Goal: Task Accomplishment & Management: Manage account settings

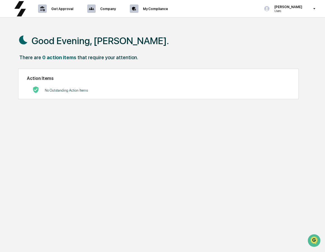
click at [249, 43] on div "Good Evening, [PERSON_NAME]." at bounding box center [164, 41] width 292 height 28
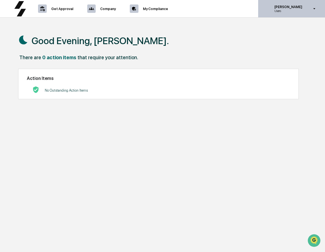
click at [309, 10] on icon at bounding box center [314, 8] width 10 height 5
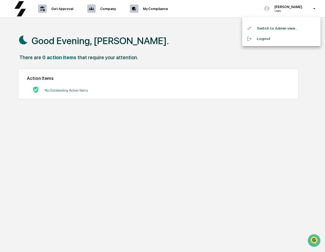
click at [228, 166] on div at bounding box center [162, 126] width 325 height 252
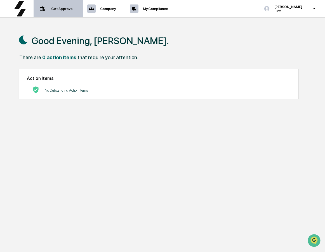
click at [69, 11] on div "Get Approval Content & Transactions" at bounding box center [58, 8] width 44 height 17
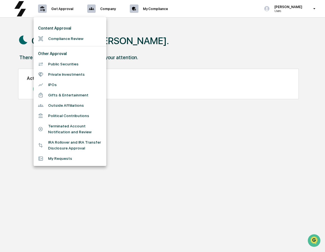
click at [63, 43] on li "Compliance Review" at bounding box center [70, 39] width 73 height 10
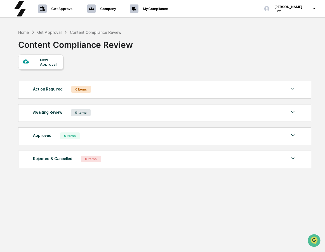
click at [47, 62] on div "New Approval" at bounding box center [49, 62] width 19 height 9
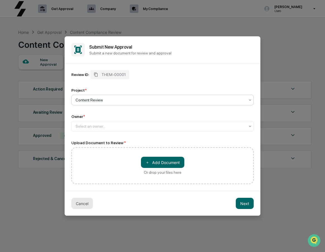
click at [82, 201] on button "Cancel" at bounding box center [82, 203] width 22 height 11
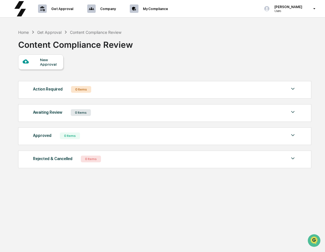
click at [294, 139] on img at bounding box center [292, 135] width 7 height 7
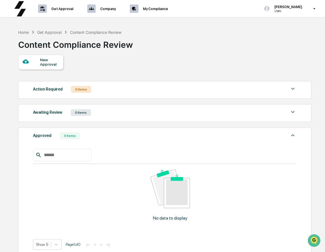
click at [294, 137] on img at bounding box center [292, 135] width 7 height 7
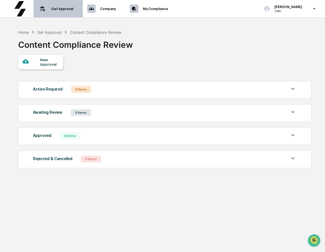
click at [70, 9] on p "Get Approval" at bounding box center [61, 9] width 29 height 4
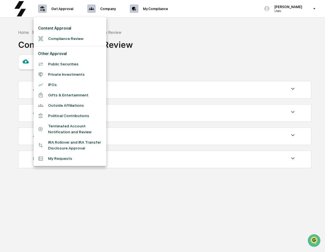
click at [59, 101] on li "Outside Affiliations" at bounding box center [70, 105] width 73 height 10
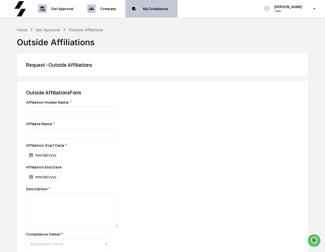
click at [146, 8] on p "My Compliance" at bounding box center [154, 9] width 32 height 4
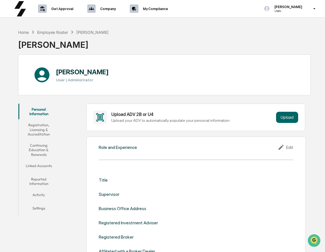
click at [43, 164] on button "Linked Accounts" at bounding box center [38, 166] width 40 height 13
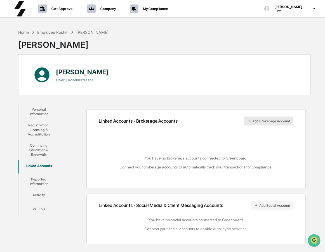
click at [265, 123] on button "Add Brokerage Account" at bounding box center [268, 120] width 49 height 9
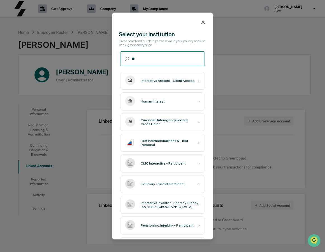
type input "*"
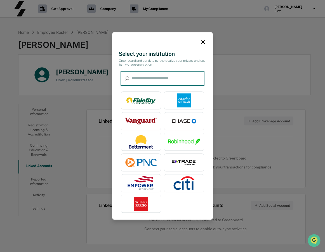
click at [204, 43] on icon at bounding box center [202, 41] width 3 height 3
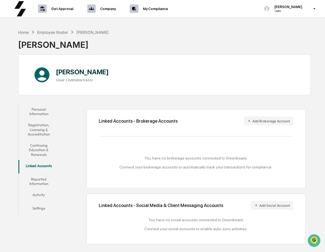
scroll to position [27, 0]
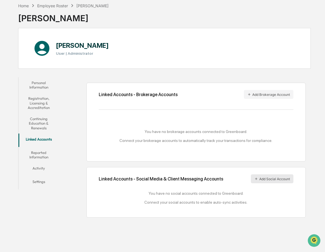
click at [259, 178] on button "Add Social Account" at bounding box center [272, 178] width 42 height 9
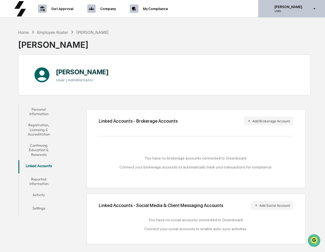
click at [303, 10] on p "Users" at bounding box center [287, 11] width 35 height 4
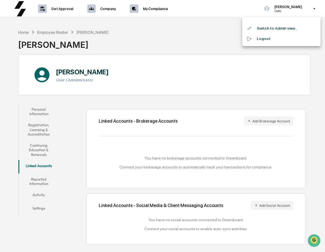
click at [102, 27] on div at bounding box center [162, 126] width 325 height 252
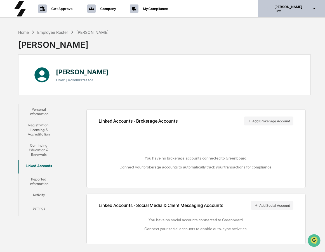
click at [284, 8] on p "[PERSON_NAME]" at bounding box center [287, 7] width 35 height 4
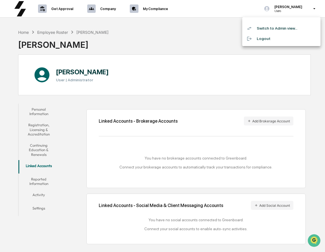
click at [274, 28] on li "Switch to Admin view..." at bounding box center [281, 28] width 78 height 10
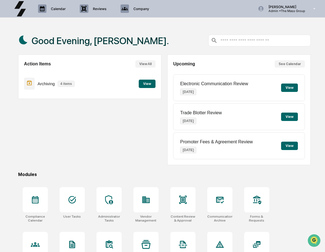
click at [146, 84] on button "View" at bounding box center [147, 84] width 17 height 8
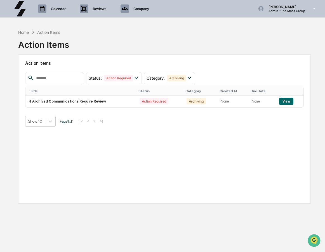
click at [21, 31] on div "Home" at bounding box center [23, 32] width 11 height 5
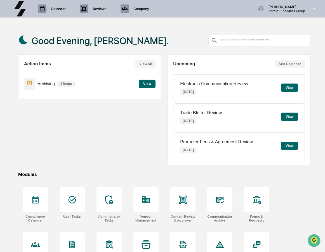
scroll to position [30, 0]
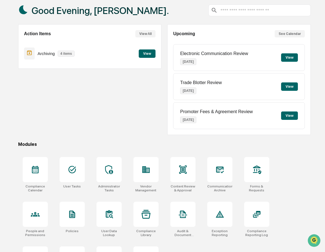
click at [299, 35] on button "See Calendar" at bounding box center [289, 33] width 30 height 7
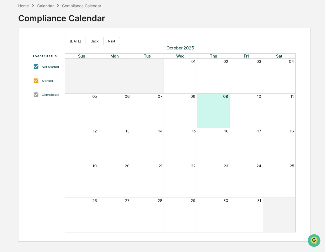
scroll to position [27, 0]
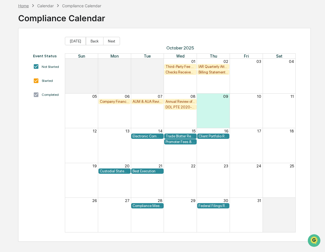
click at [27, 5] on div "Home" at bounding box center [23, 5] width 11 height 5
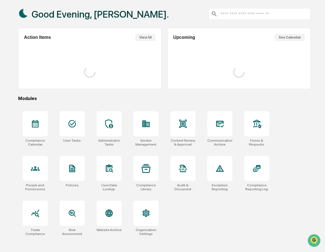
scroll to position [30, 0]
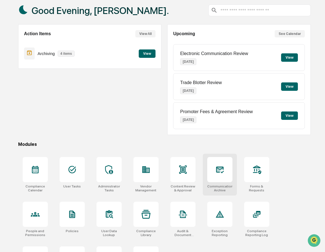
click at [219, 179] on div at bounding box center [219, 169] width 25 height 25
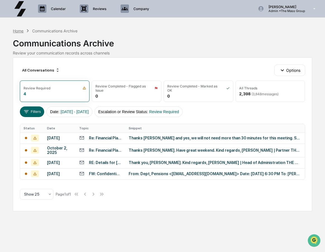
click at [21, 32] on div "Home" at bounding box center [18, 30] width 11 height 5
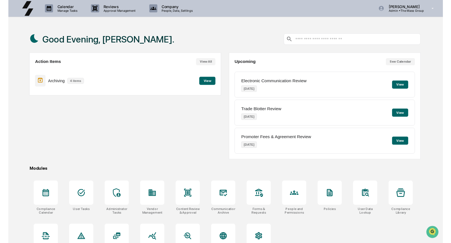
scroll to position [27, 0]
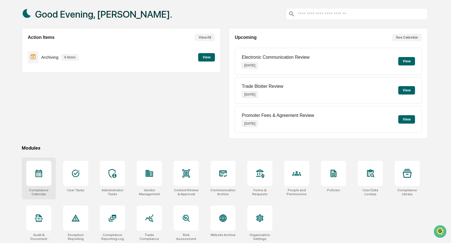
click at [35, 178] on div at bounding box center [38, 173] width 25 height 25
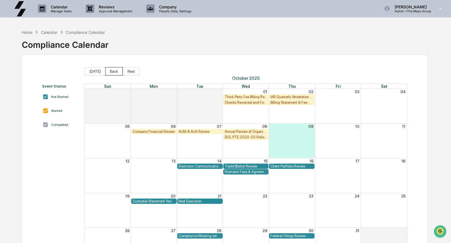
click at [118, 71] on button "Back" at bounding box center [114, 71] width 18 height 8
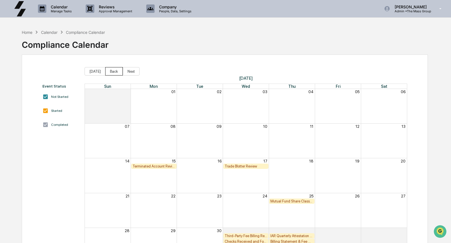
click at [118, 71] on button "Back" at bounding box center [114, 71] width 18 height 8
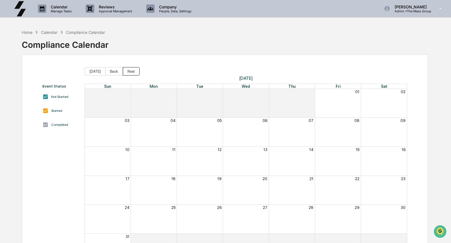
click at [126, 71] on button "Next" at bounding box center [131, 71] width 17 height 8
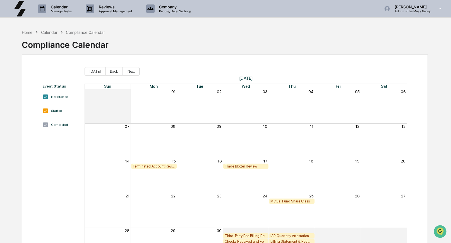
scroll to position [31, 0]
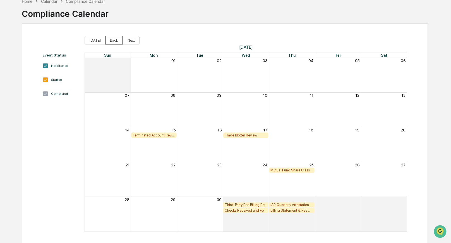
click at [117, 38] on button "Back" at bounding box center [114, 40] width 18 height 8
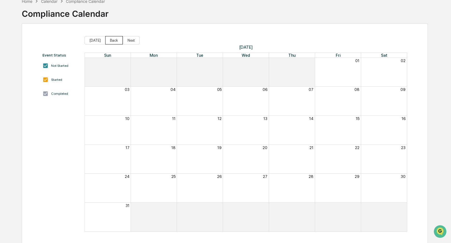
click at [117, 38] on button "Back" at bounding box center [114, 40] width 18 height 8
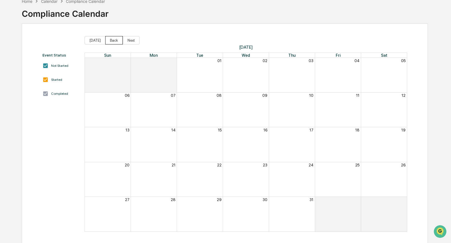
click at [117, 38] on button "Back" at bounding box center [114, 40] width 18 height 8
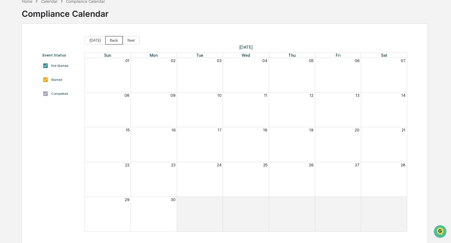
click at [117, 38] on button "Back" at bounding box center [114, 40] width 18 height 8
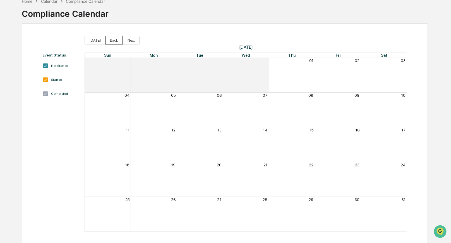
click at [117, 38] on button "Back" at bounding box center [114, 40] width 18 height 8
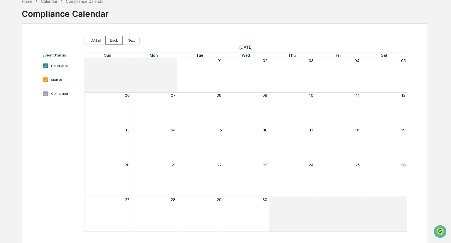
click at [117, 38] on button "Back" at bounding box center [114, 40] width 18 height 8
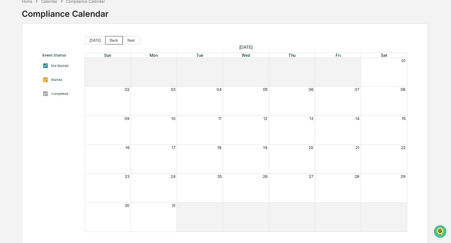
click at [117, 38] on button "Back" at bounding box center [114, 40] width 18 height 8
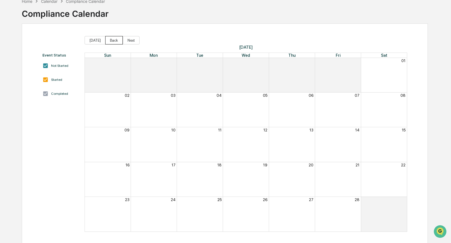
click at [117, 38] on button "Back" at bounding box center [114, 40] width 18 height 8
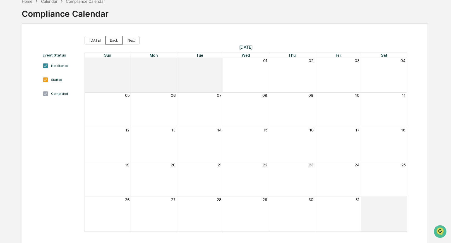
click at [117, 38] on button "Back" at bounding box center [114, 40] width 18 height 8
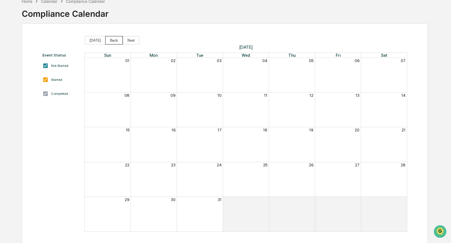
click at [117, 38] on button "Back" at bounding box center [114, 40] width 18 height 8
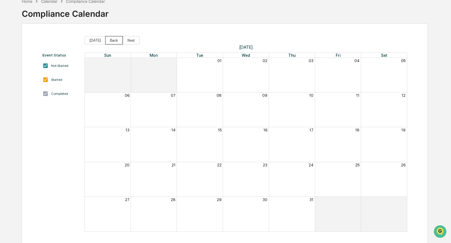
click at [117, 38] on button "Back" at bounding box center [114, 40] width 18 height 8
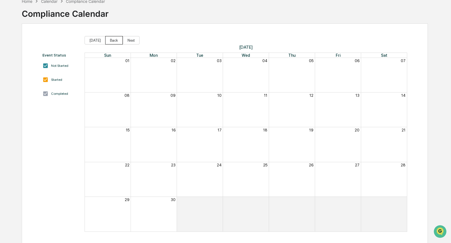
click at [117, 38] on button "Back" at bounding box center [114, 40] width 18 height 8
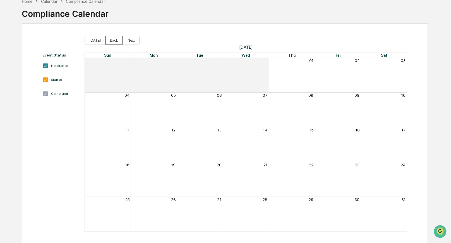
click at [117, 38] on button "Back" at bounding box center [114, 40] width 18 height 8
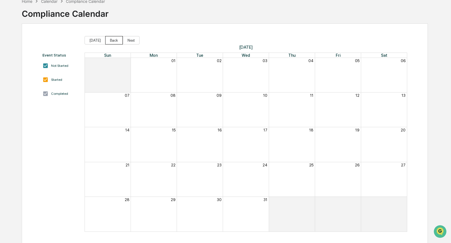
click at [117, 38] on button "Back" at bounding box center [114, 40] width 18 height 8
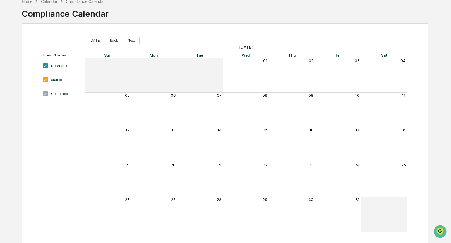
click at [117, 38] on button "Back" at bounding box center [114, 40] width 18 height 8
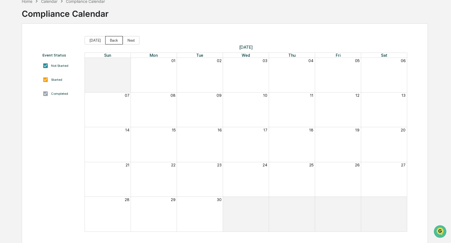
click at [117, 38] on button "Back" at bounding box center [114, 40] width 18 height 8
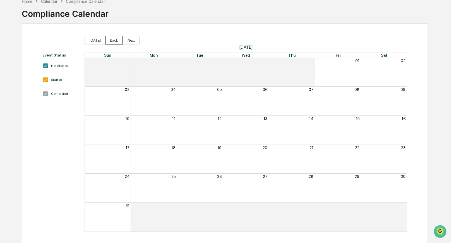
click at [117, 38] on button "Back" at bounding box center [114, 40] width 18 height 8
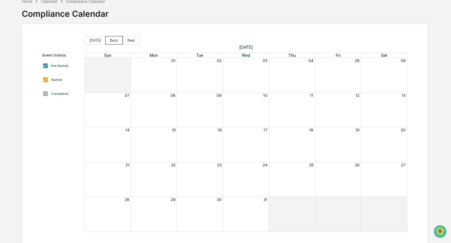
click at [117, 38] on button "Back" at bounding box center [114, 40] width 18 height 8
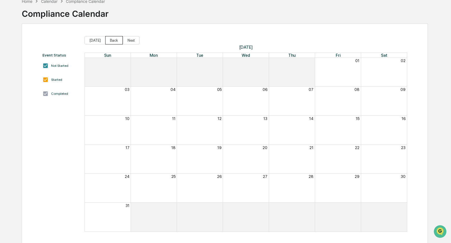
click at [117, 38] on button "Back" at bounding box center [114, 40] width 18 height 8
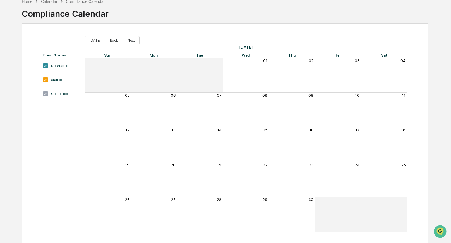
click at [117, 38] on button "Back" at bounding box center [114, 40] width 18 height 8
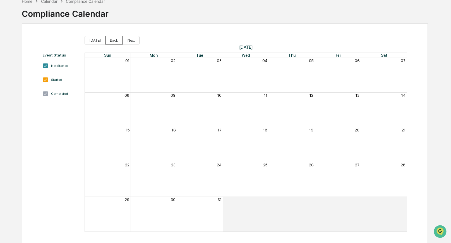
click at [117, 38] on button "Back" at bounding box center [114, 40] width 18 height 8
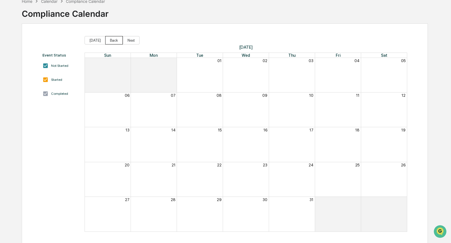
click at [117, 38] on button "Back" at bounding box center [114, 40] width 18 height 8
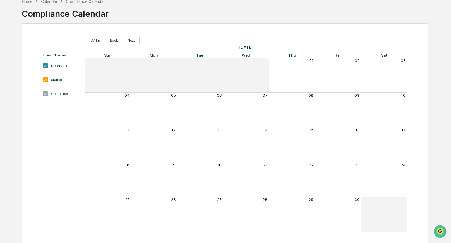
click at [117, 38] on button "Back" at bounding box center [114, 40] width 18 height 8
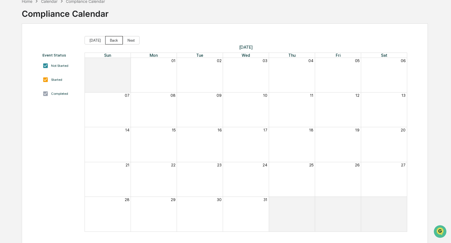
click at [117, 38] on button "Back" at bounding box center [114, 40] width 18 height 8
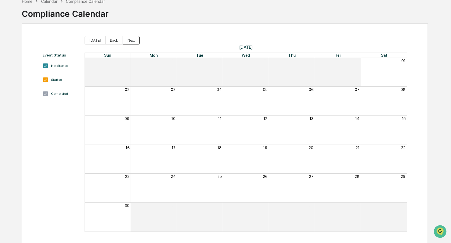
click at [127, 39] on button "Next" at bounding box center [131, 40] width 17 height 8
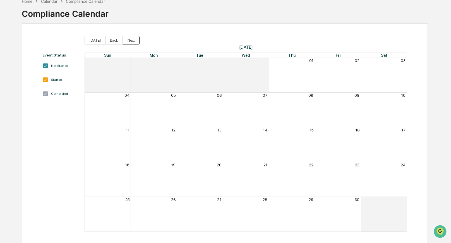
click at [127, 39] on button "Next" at bounding box center [131, 40] width 17 height 8
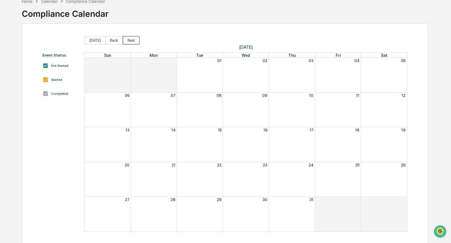
click at [127, 39] on button "Next" at bounding box center [131, 40] width 17 height 8
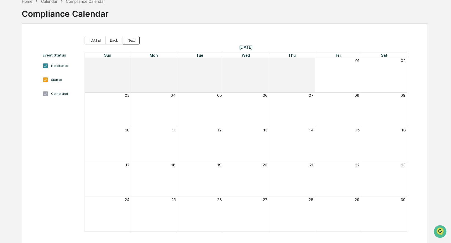
click at [127, 39] on button "Next" at bounding box center [131, 40] width 17 height 8
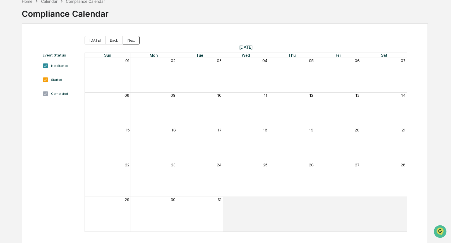
click at [127, 39] on button "Next" at bounding box center [131, 40] width 17 height 8
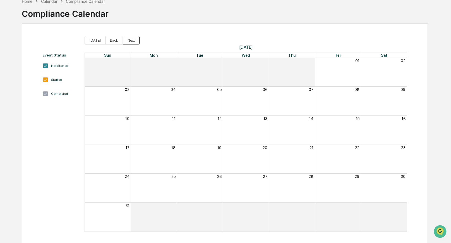
click at [127, 39] on button "Next" at bounding box center [131, 40] width 17 height 8
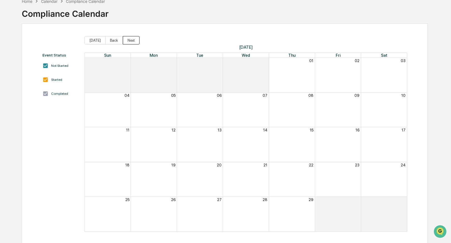
click at [127, 39] on button "Next" at bounding box center [131, 40] width 17 height 8
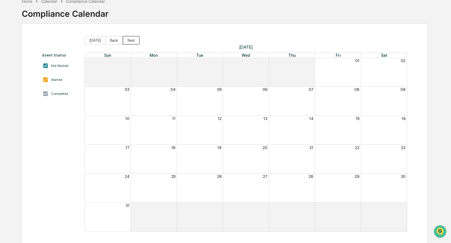
click at [127, 39] on button "Next" at bounding box center [131, 40] width 17 height 8
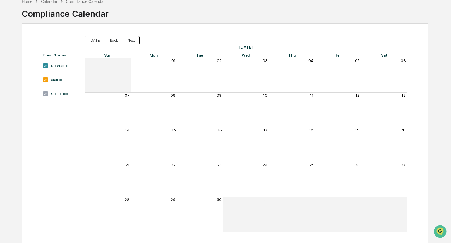
click at [127, 39] on button "Next" at bounding box center [131, 40] width 17 height 8
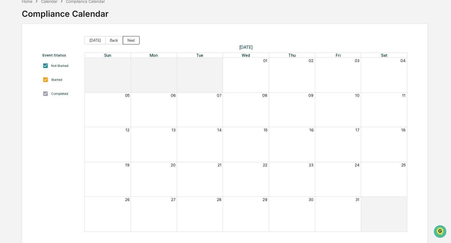
click at [127, 39] on button "Next" at bounding box center [131, 40] width 17 height 8
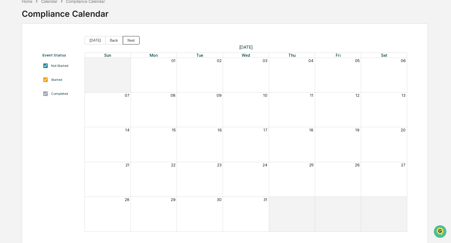
click at [127, 39] on button "Next" at bounding box center [131, 40] width 17 height 8
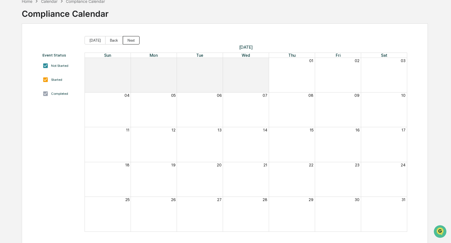
click at [127, 39] on button "Next" at bounding box center [131, 40] width 17 height 8
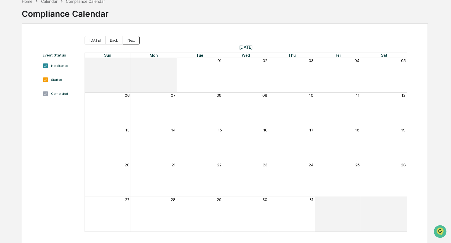
click at [127, 39] on button "Next" at bounding box center [131, 40] width 17 height 8
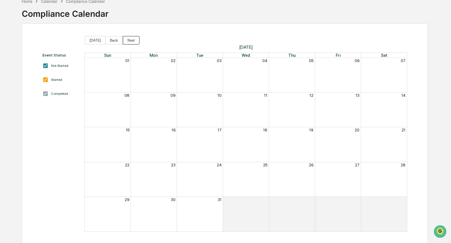
click at [127, 39] on button "Next" at bounding box center [131, 40] width 17 height 8
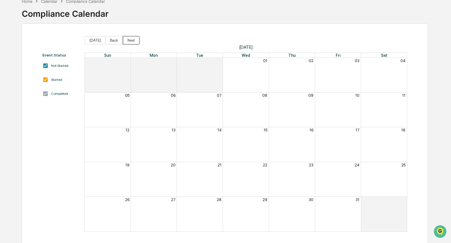
click at [127, 39] on button "Next" at bounding box center [131, 40] width 17 height 8
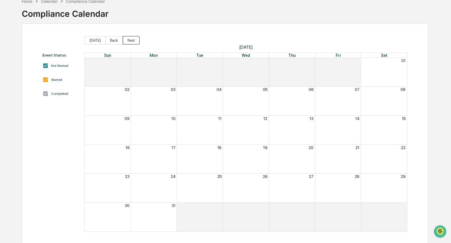
click at [127, 39] on button "Next" at bounding box center [131, 40] width 17 height 8
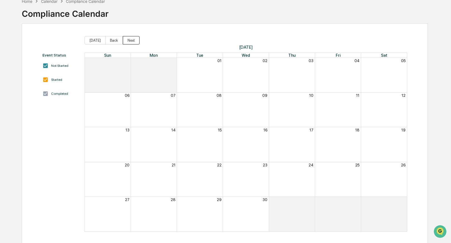
click at [127, 39] on button "Next" at bounding box center [131, 40] width 17 height 8
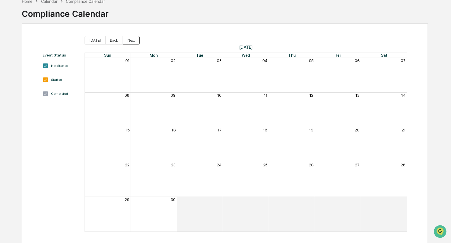
click at [127, 39] on button "Next" at bounding box center [131, 40] width 17 height 8
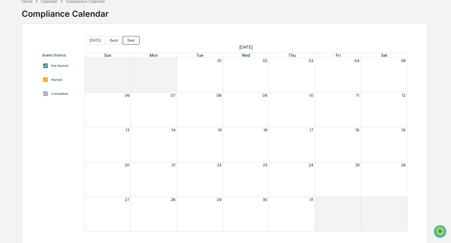
click at [127, 39] on button "Next" at bounding box center [131, 40] width 17 height 8
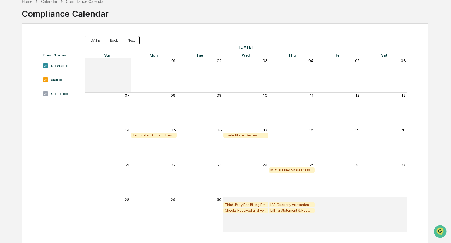
click at [127, 39] on button "Next" at bounding box center [131, 40] width 17 height 8
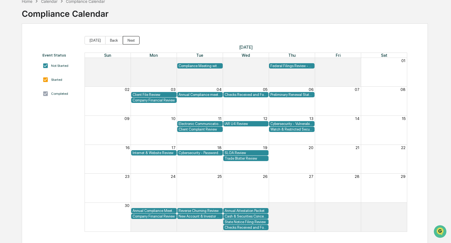
click at [127, 39] on button "Next" at bounding box center [131, 40] width 17 height 8
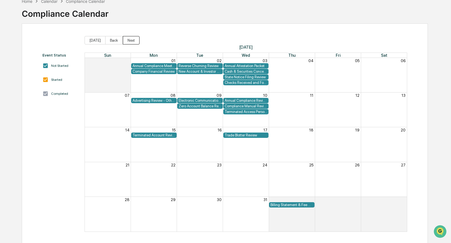
click at [127, 39] on button "Next" at bounding box center [131, 40] width 17 height 8
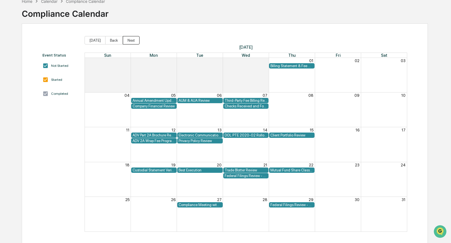
click at [127, 39] on button "Next" at bounding box center [131, 40] width 17 height 8
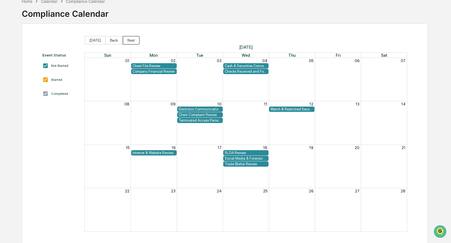
click at [127, 39] on button "Next" at bounding box center [131, 40] width 17 height 8
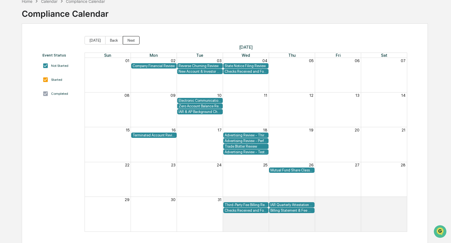
click at [127, 39] on button "Next" at bounding box center [131, 40] width 17 height 8
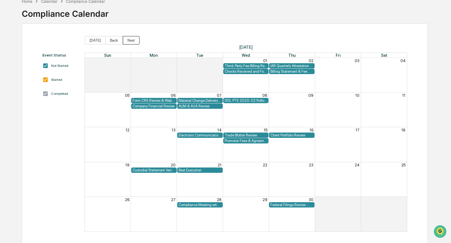
click at [127, 39] on button "Next" at bounding box center [131, 40] width 17 height 8
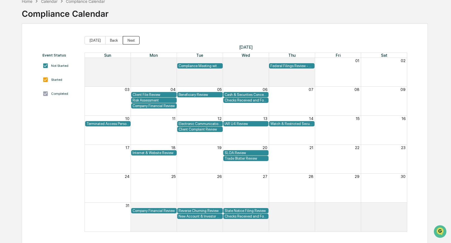
click at [127, 39] on button "Next" at bounding box center [131, 40] width 17 height 8
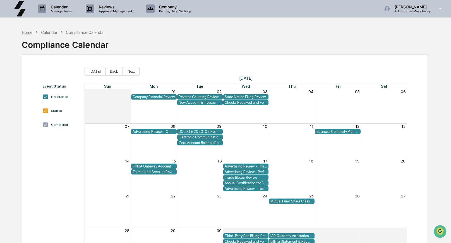
click at [30, 32] on div "Home" at bounding box center [27, 32] width 11 height 5
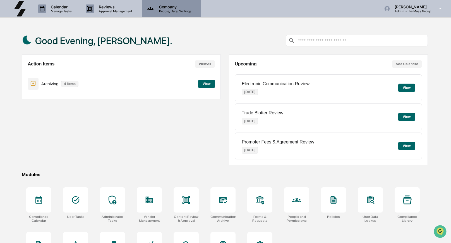
click at [174, 7] on p "Company" at bounding box center [175, 6] width 40 height 5
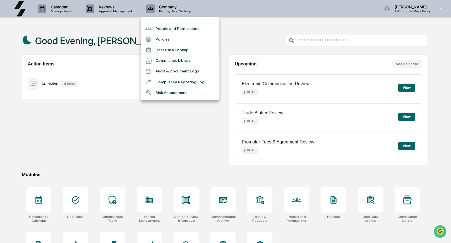
click at [182, 31] on li "People and Permissions" at bounding box center [180, 28] width 78 height 11
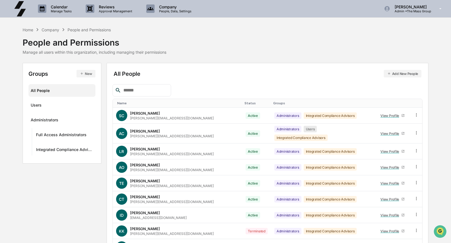
click at [21, 5] on img at bounding box center [19, 8] width 13 height 15
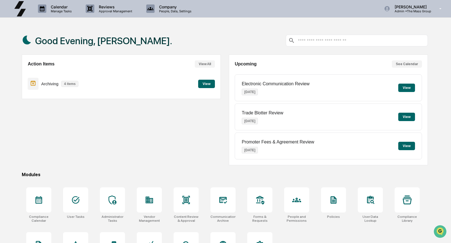
scroll to position [29, 0]
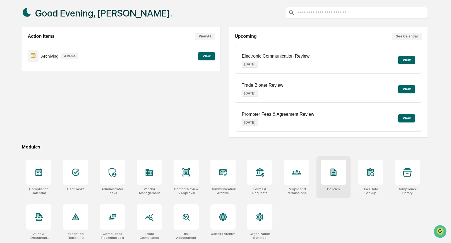
click at [336, 174] on icon at bounding box center [334, 172] width 6 height 8
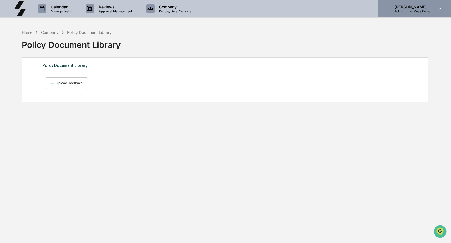
click at [430, 13] on p "Admin • The Mass Group" at bounding box center [410, 11] width 41 height 4
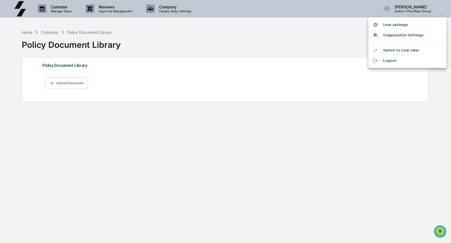
click at [398, 62] on li "Logout" at bounding box center [408, 60] width 78 height 10
